Goal: Task Accomplishment & Management: Complete application form

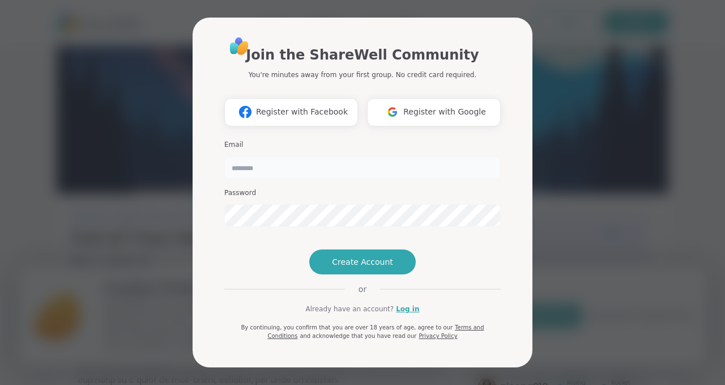
click at [241, 158] on input "email" at bounding box center [362, 167] width 277 height 23
type input "**********"
click at [368, 267] on span "Create Account" at bounding box center [362, 261] width 61 height 11
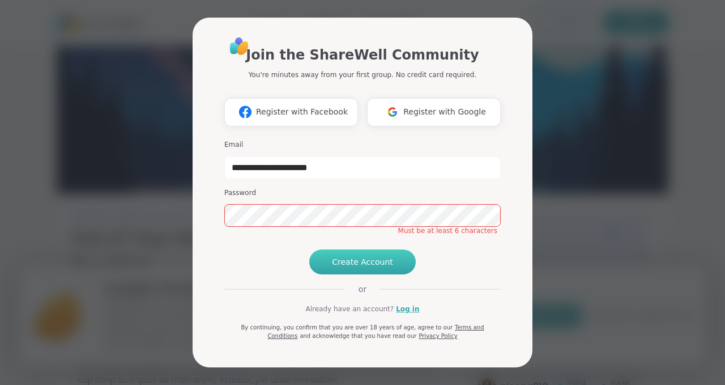
click at [364, 267] on span "Create Account" at bounding box center [362, 261] width 61 height 11
click at [593, 131] on div "**********" at bounding box center [363, 192] width 712 height 385
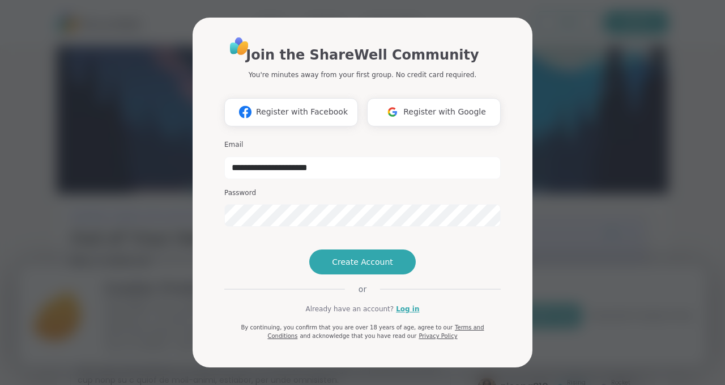
drag, startPoint x: 364, startPoint y: 292, endPoint x: 594, endPoint y: 130, distance: 281.0
click at [358, 267] on span "Create Account" at bounding box center [362, 261] width 61 height 11
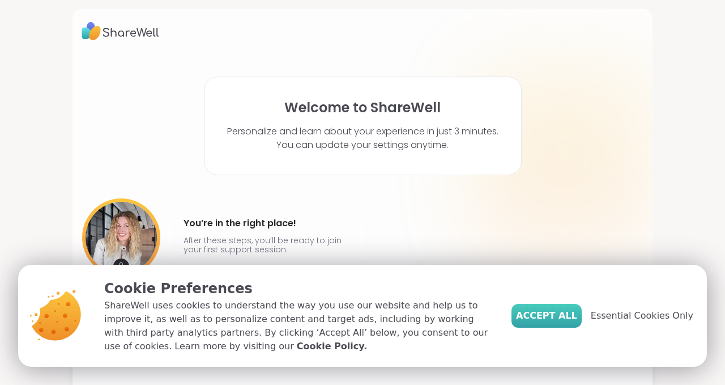
click at [566, 321] on span "Accept All" at bounding box center [546, 316] width 61 height 14
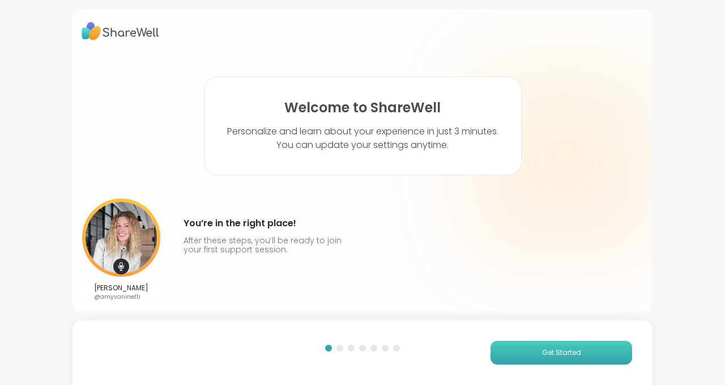
click at [573, 356] on span "Get Started" at bounding box center [561, 352] width 39 height 10
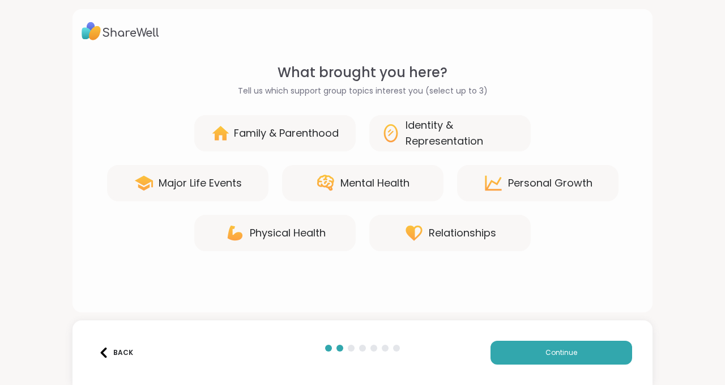
click at [541, 182] on div "Personal Growth" at bounding box center [550, 183] width 84 height 16
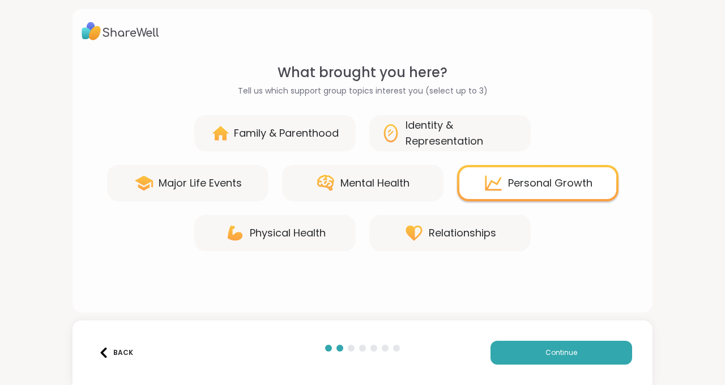
click at [358, 182] on div "Mental Health" at bounding box center [375, 183] width 69 height 16
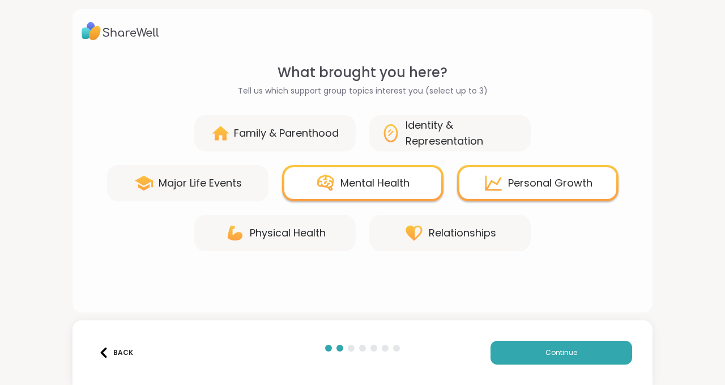
click at [182, 182] on div "Major Life Events" at bounding box center [200, 183] width 83 height 16
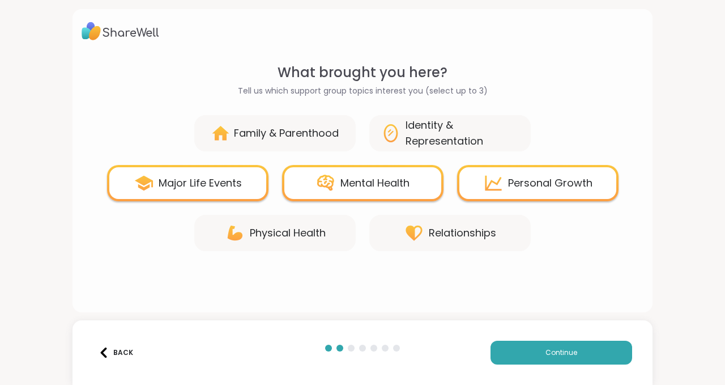
click at [199, 179] on div "Major Life Events" at bounding box center [200, 183] width 83 height 16
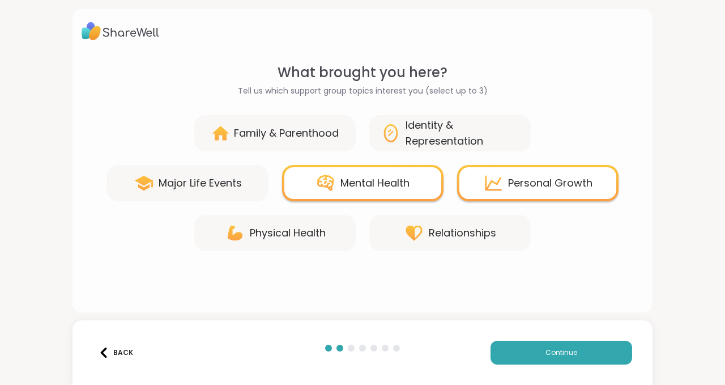
click at [192, 185] on div "Major Life Events" at bounding box center [200, 183] width 83 height 16
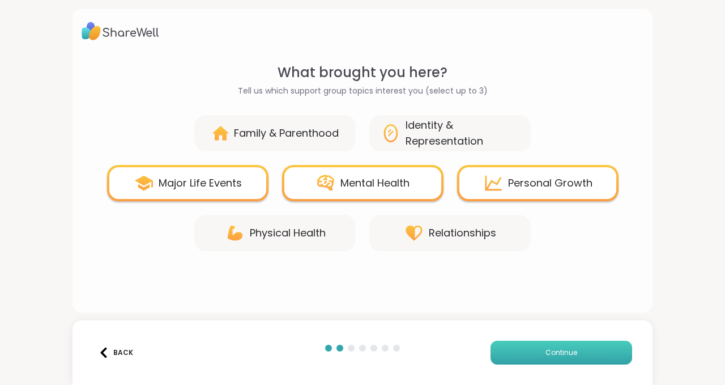
click at [554, 353] on span "Continue" at bounding box center [562, 352] width 32 height 10
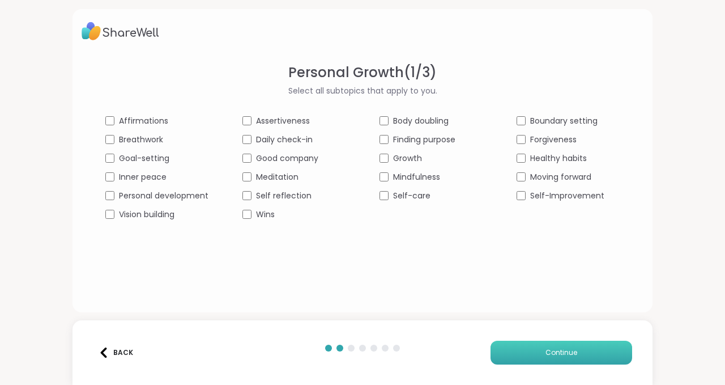
click at [564, 352] on span "Continue" at bounding box center [562, 352] width 32 height 10
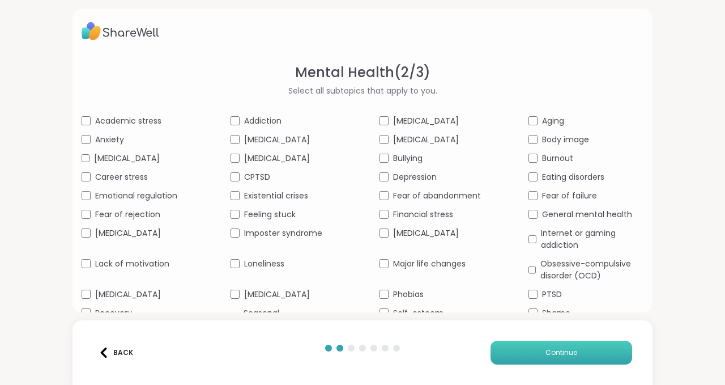
click at [542, 357] on button "Continue" at bounding box center [562, 353] width 142 height 24
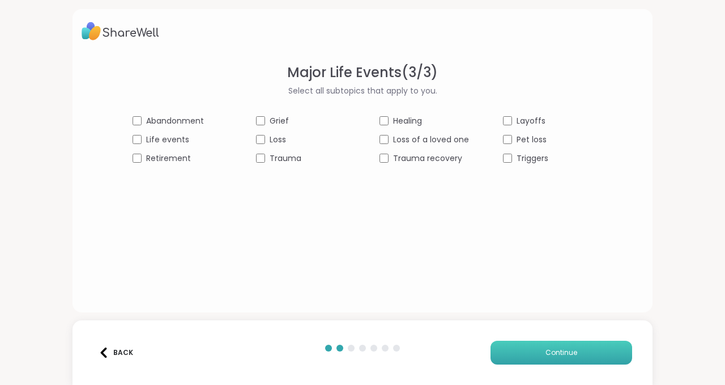
click at [560, 355] on span "Continue" at bounding box center [562, 352] width 32 height 10
